Goal: Navigation & Orientation: Find specific page/section

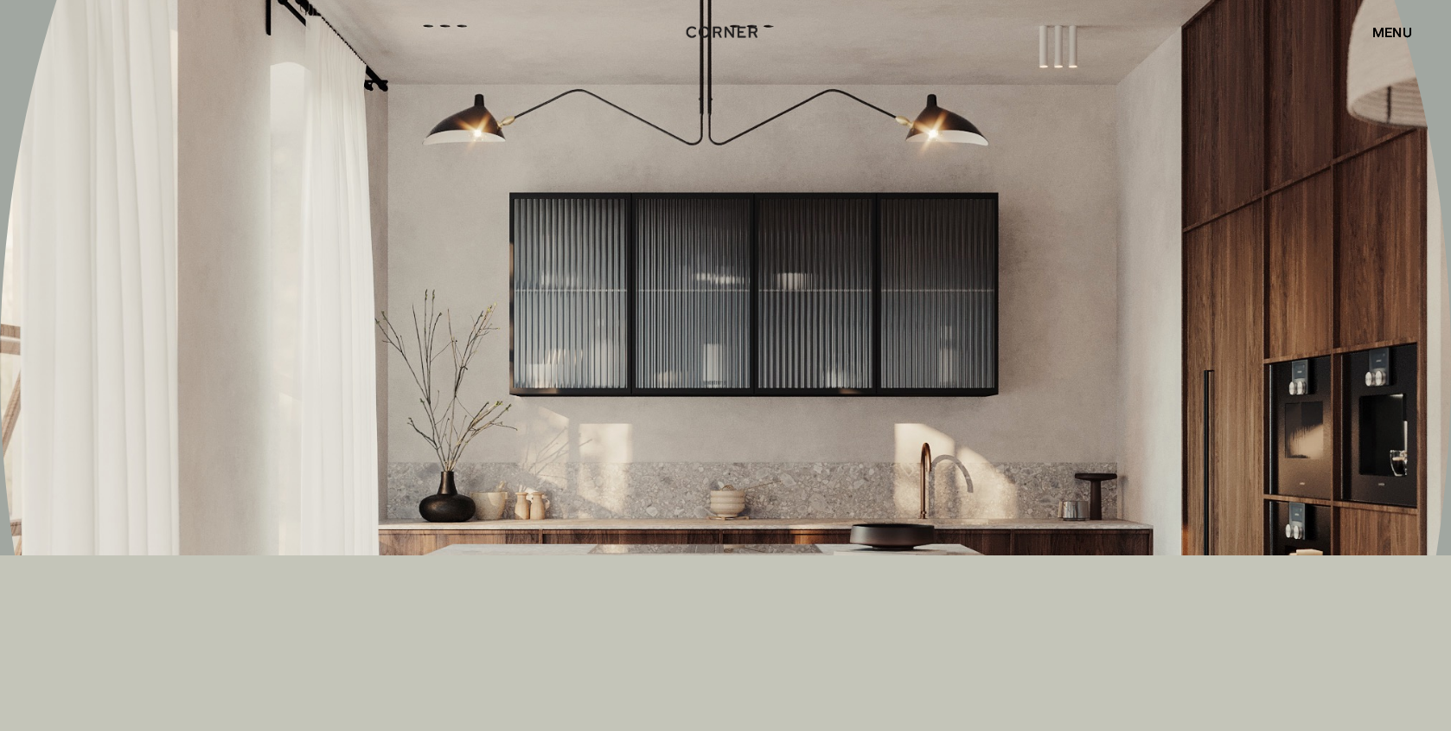
scroll to position [9861, 0]
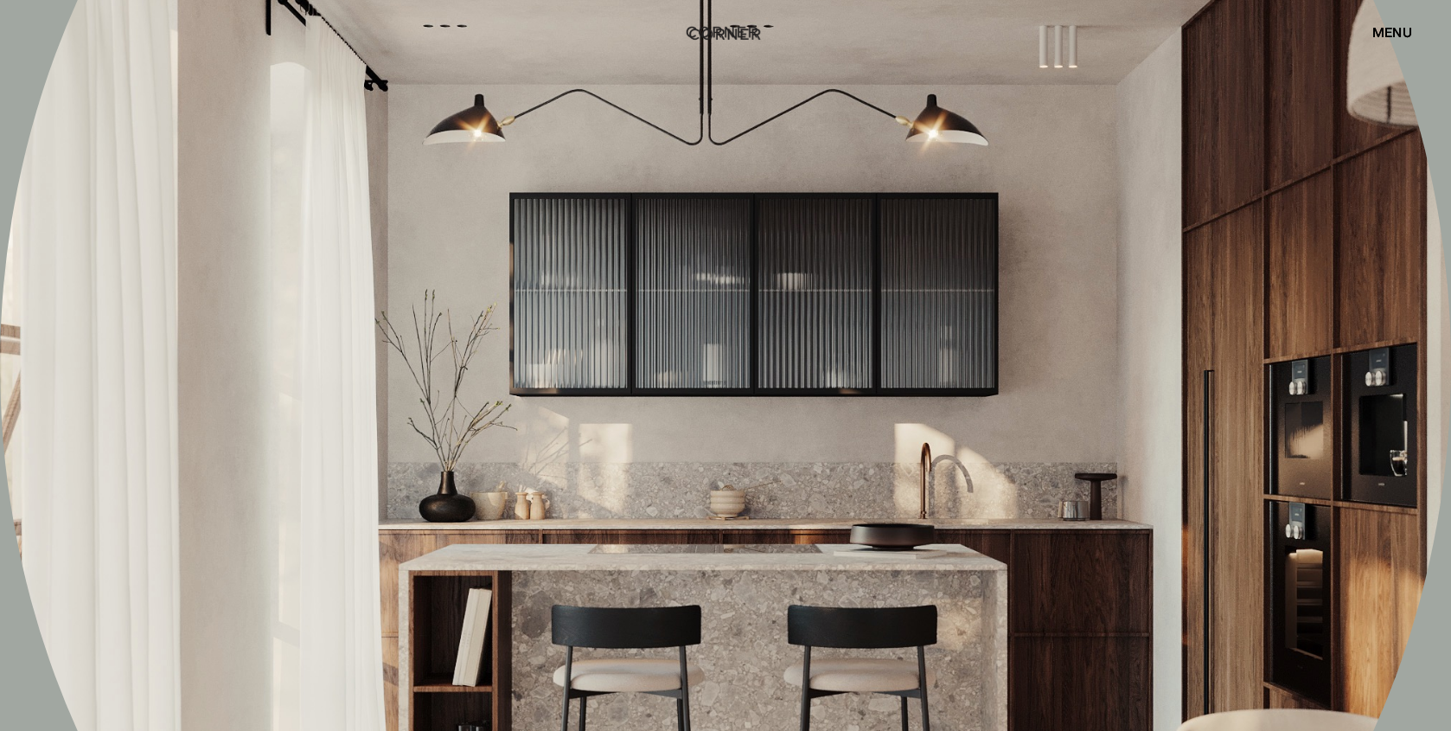
click at [731, 37] on img "home" at bounding box center [724, 34] width 71 height 22
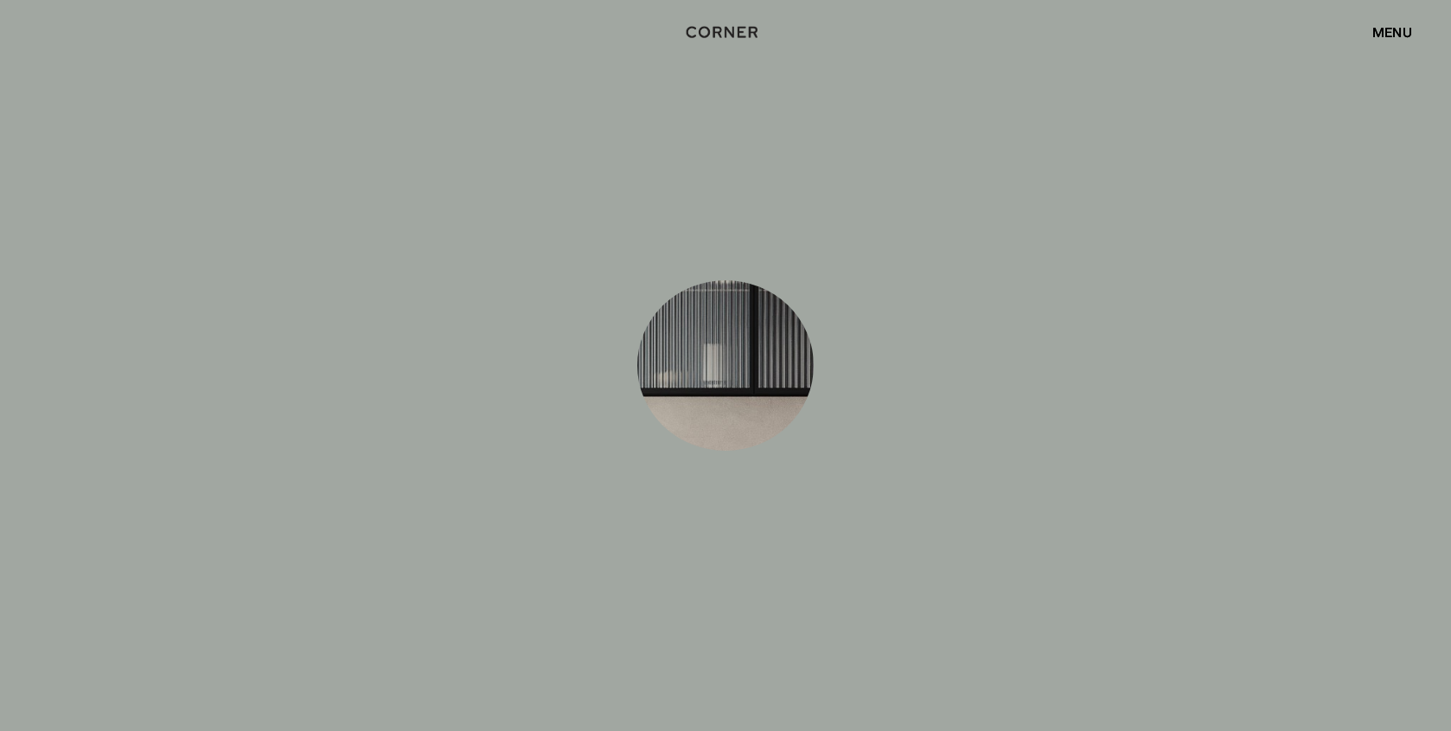
scroll to position [9428, 0]
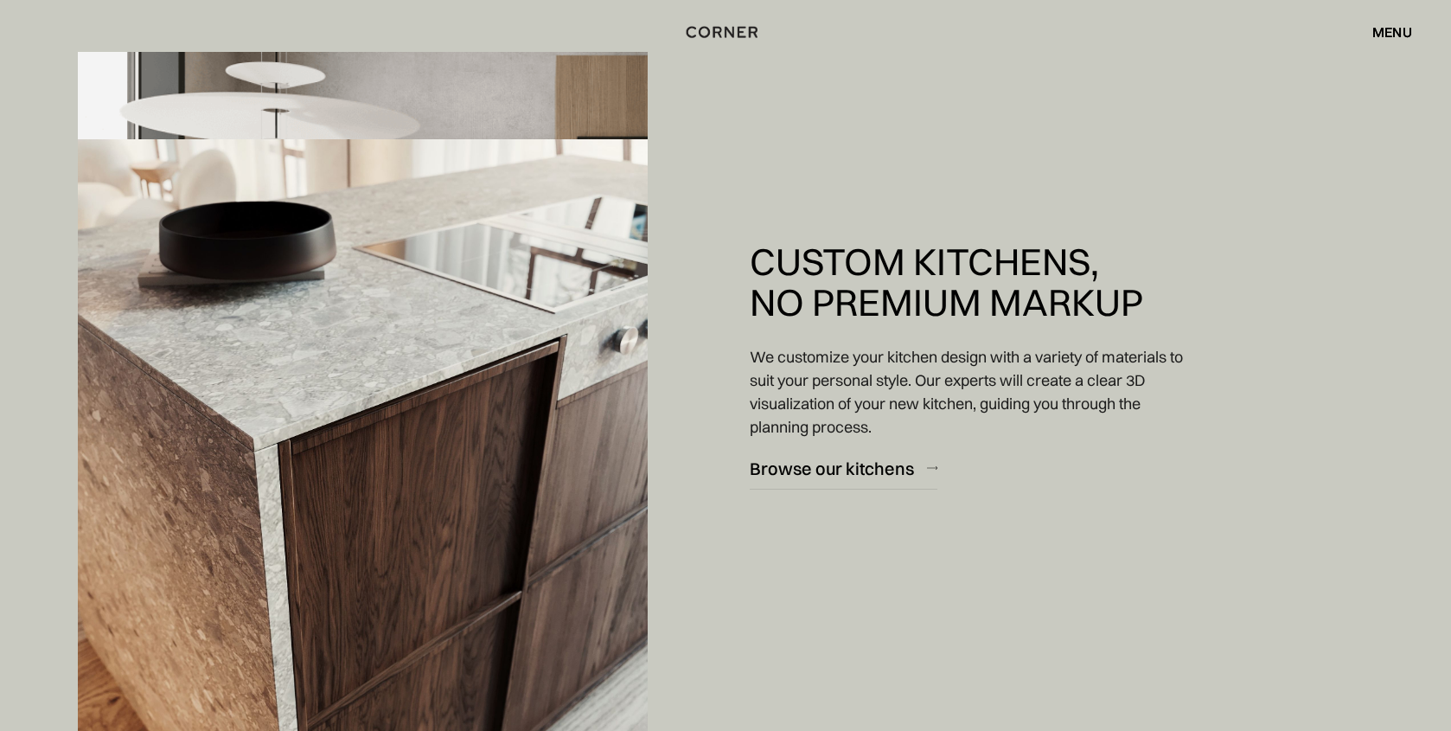
scroll to position [1989, 0]
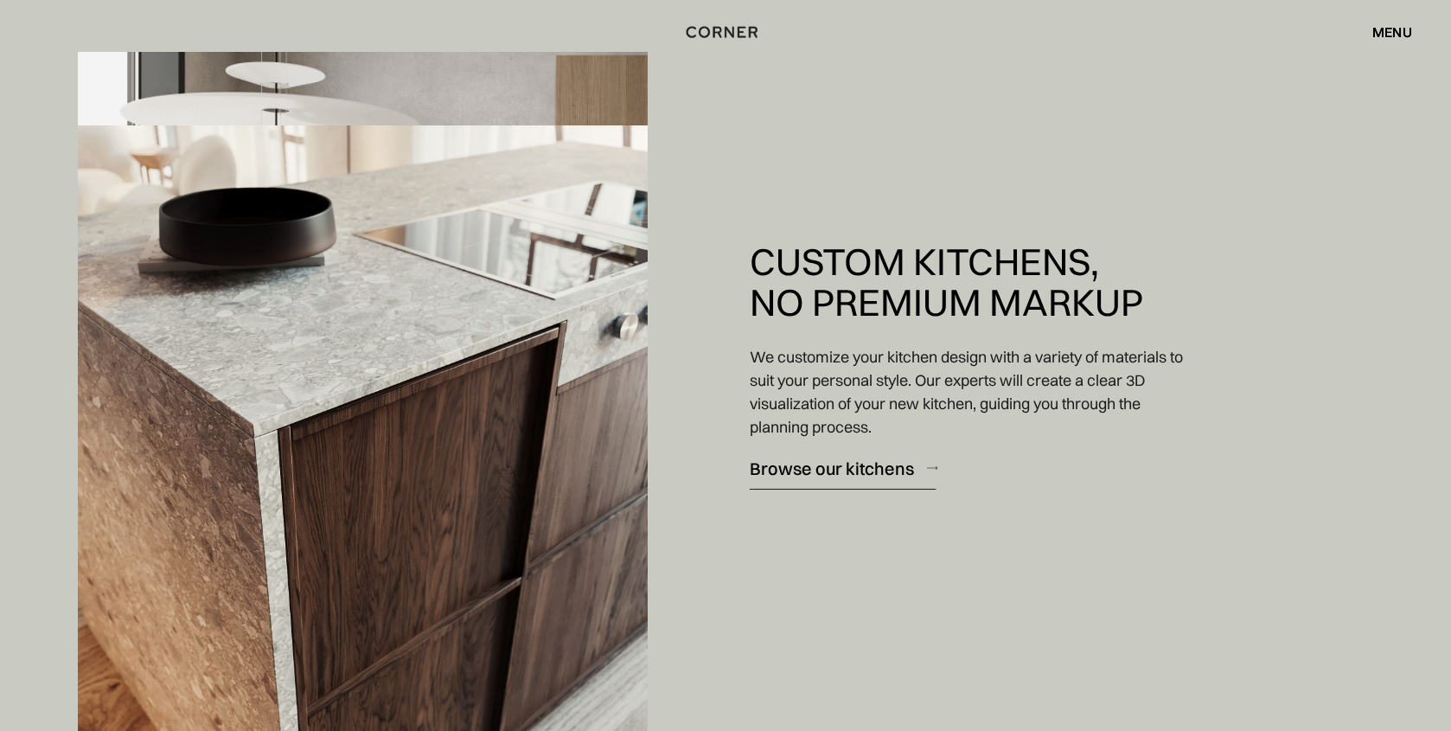
click at [768, 467] on div "Browse our kitchens" at bounding box center [832, 468] width 164 height 23
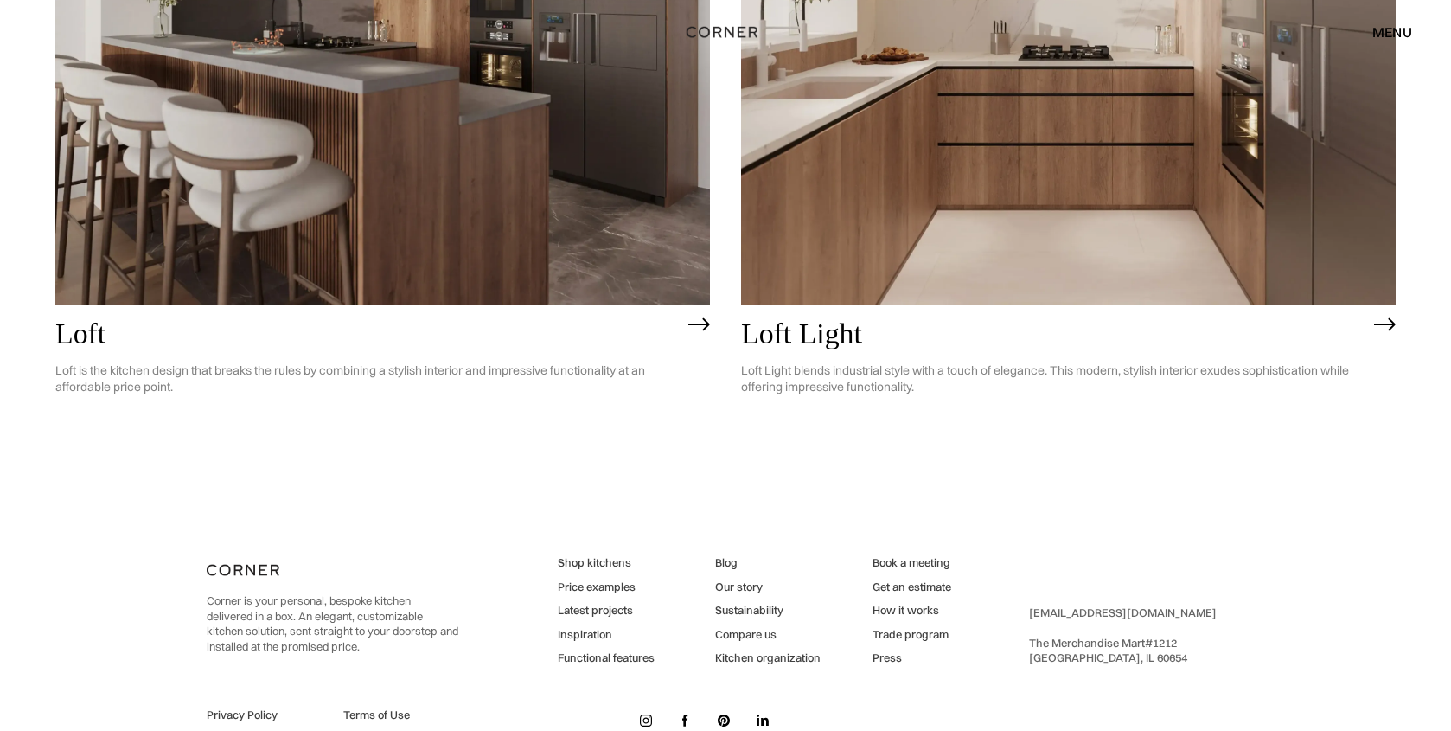
scroll to position [5115, 0]
